Goal: Task Accomplishment & Management: Manage account settings

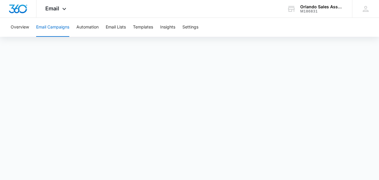
click at [61, 26] on button "Email Campaigns" at bounding box center [52, 27] width 33 height 19
click at [43, 27] on button "Email Campaigns" at bounding box center [52, 27] width 33 height 19
click at [64, 9] on icon at bounding box center [64, 10] width 7 height 7
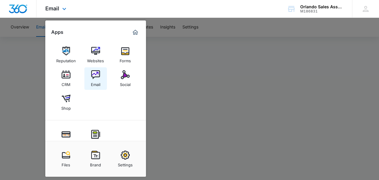
click at [96, 79] on img at bounding box center [95, 74] width 9 height 9
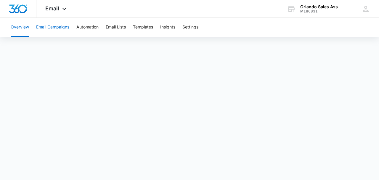
click at [56, 25] on button "Email Campaigns" at bounding box center [52, 27] width 33 height 19
click at [65, 9] on icon at bounding box center [64, 10] width 7 height 7
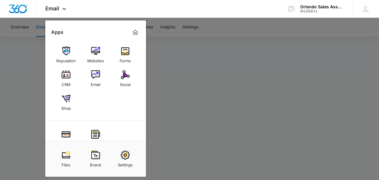
click at [93, 75] on img at bounding box center [95, 74] width 9 height 9
